Goal: Task Accomplishment & Management: Complete application form

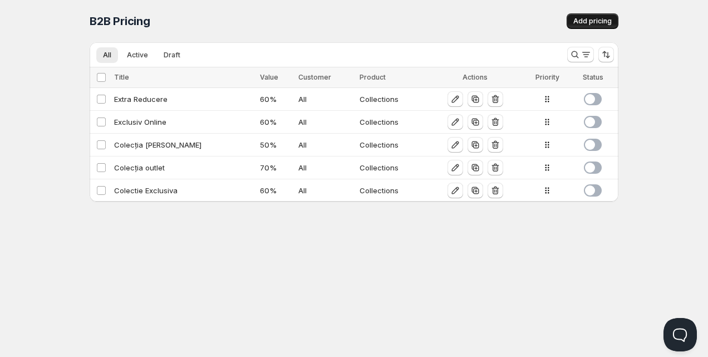
click at [609, 25] on span "Add pricing" at bounding box center [593, 21] width 38 height 9
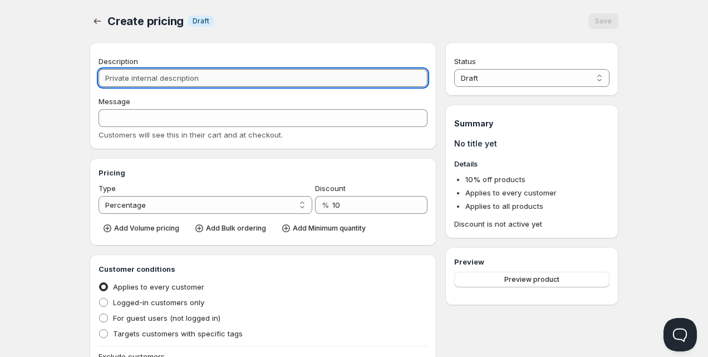
click at [216, 83] on input "Description" at bounding box center [263, 78] width 329 height 18
type input "E"
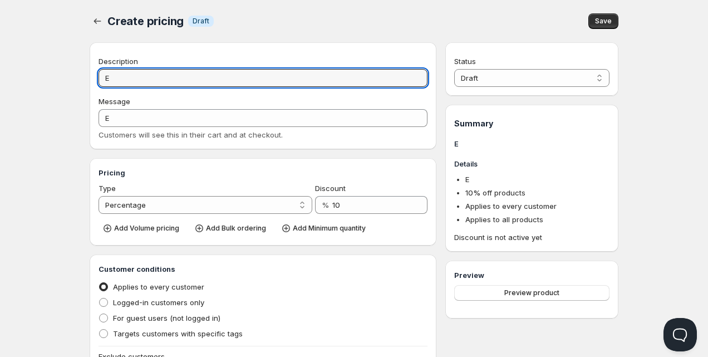
type input "EX"
type input "EXC"
type input "EXCL"
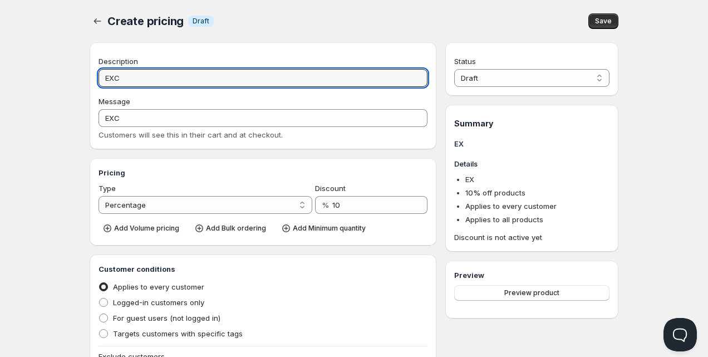
type input "EXCL"
type input "EXCLU"
type input "EXCLUS"
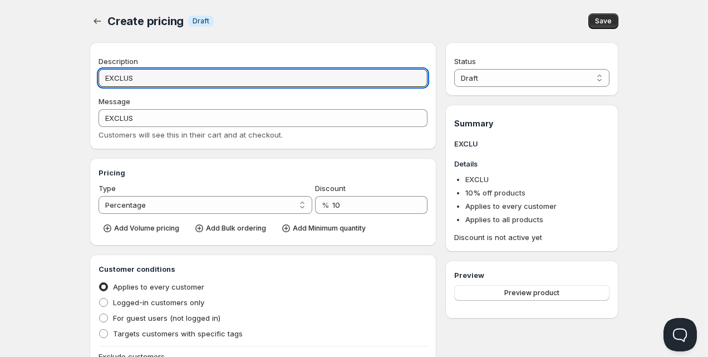
type input "EXCLUSI"
type input "EXCLUSIV"
type input "EXCLUSIV3"
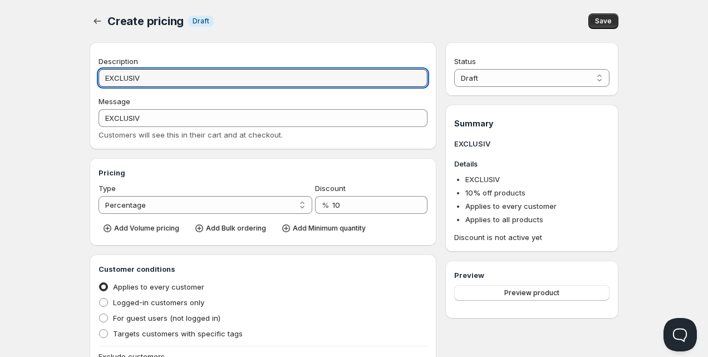
type input "EXCLUSIV3"
type input "EXCLUSIV30"
click at [268, 20] on div "Create pricing Info Draft" at bounding box center [250, 21] width 287 height 16
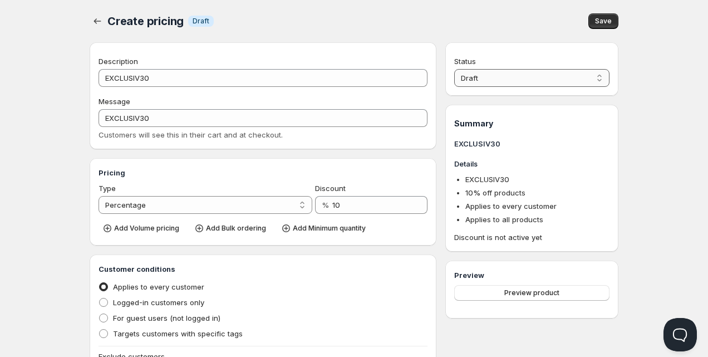
click at [483, 82] on select "Draft Active" at bounding box center [531, 78] width 155 height 18
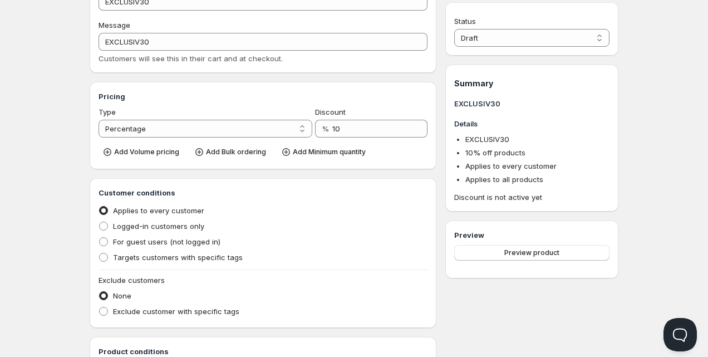
scroll to position [86, 0]
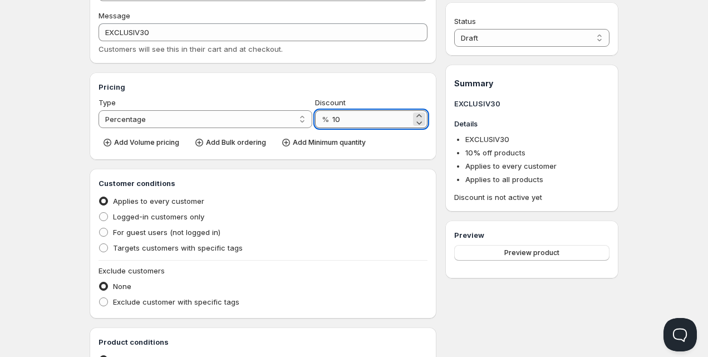
click at [343, 115] on input "10" at bounding box center [371, 119] width 79 height 18
click at [343, 119] on input "10" at bounding box center [371, 119] width 79 height 18
type input "30"
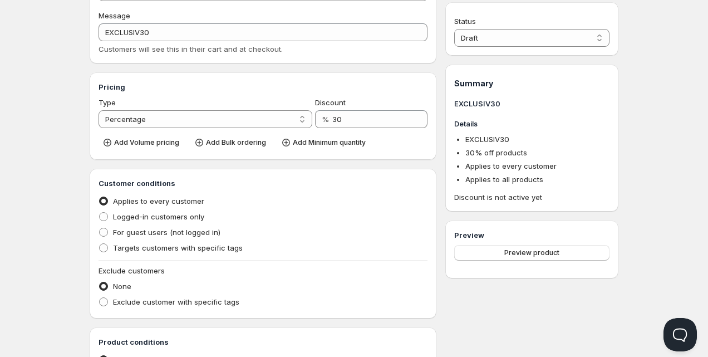
click at [276, 163] on div "Description EXCLUSIV30 Message EXCLUSIV30 Customers will see this in their cart…" at bounding box center [263, 263] width 347 height 612
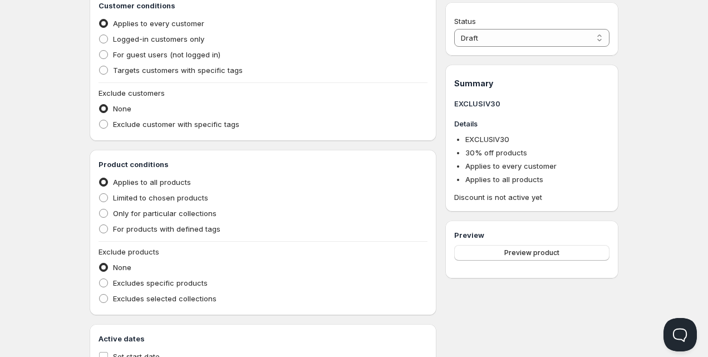
scroll to position [264, 0]
click at [221, 141] on div "Description EXCLUSIV30 Message EXCLUSIV30 Customers will see this in their cart…" at bounding box center [263, 84] width 347 height 612
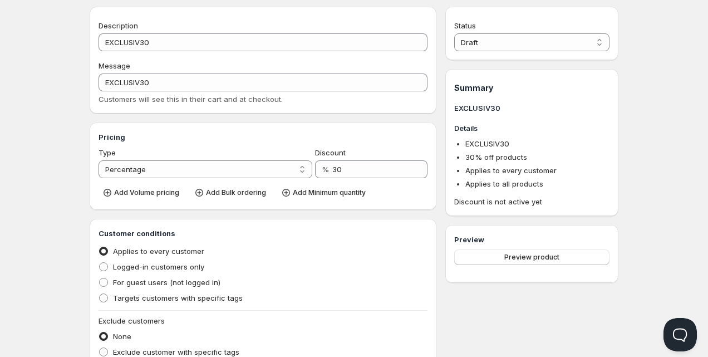
scroll to position [0, 0]
